Goal: Navigation & Orientation: Find specific page/section

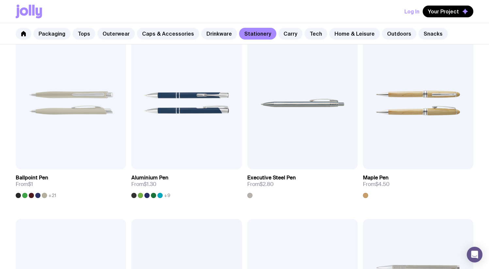
scroll to position [134, 0]
click at [25, 34] on icon at bounding box center [23, 33] width 5 height 5
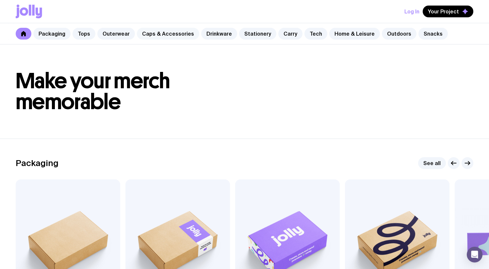
click at [180, 37] on link "Caps & Accessories" at bounding box center [168, 34] width 62 height 12
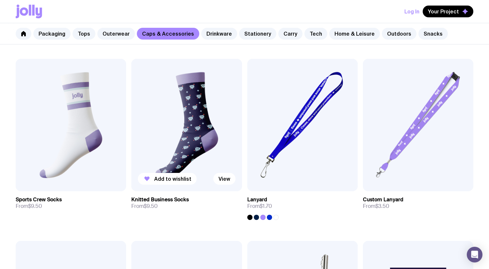
scroll to position [842, 0]
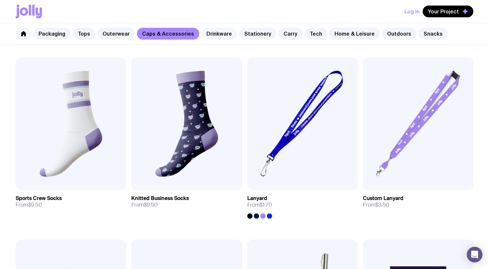
click at [213, 36] on link "Drinkware" at bounding box center [219, 34] width 36 height 12
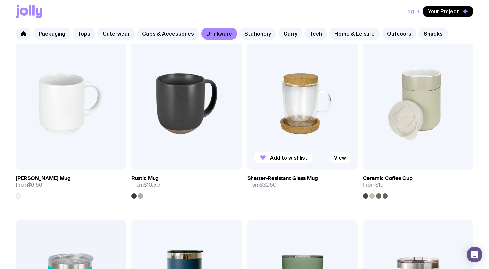
scroll to position [147, 0]
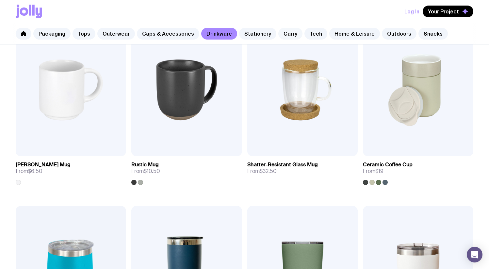
click at [279, 37] on link "Carry" at bounding box center [291, 34] width 24 height 12
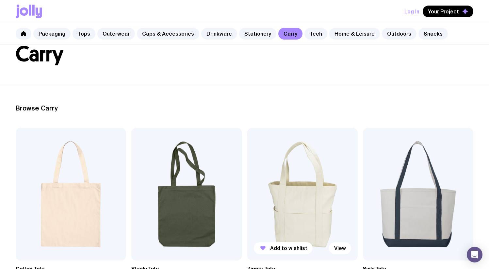
scroll to position [121, 0]
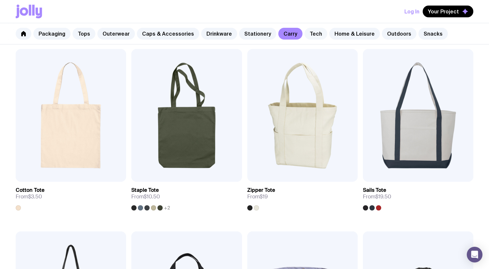
click at [311, 33] on link "Tech" at bounding box center [316, 34] width 23 height 12
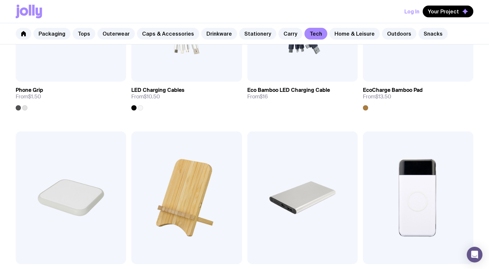
scroll to position [177, 0]
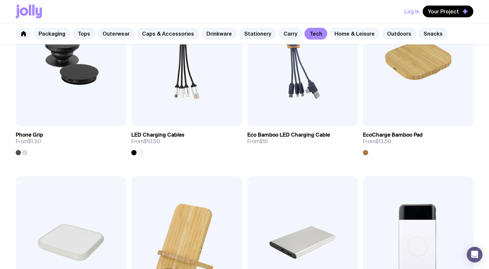
click at [335, 29] on link "Home & Leisure" at bounding box center [354, 34] width 51 height 12
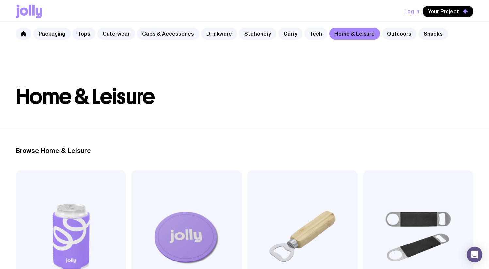
click at [312, 35] on link "Tech" at bounding box center [316, 34] width 23 height 12
